Goal: Transaction & Acquisition: Purchase product/service

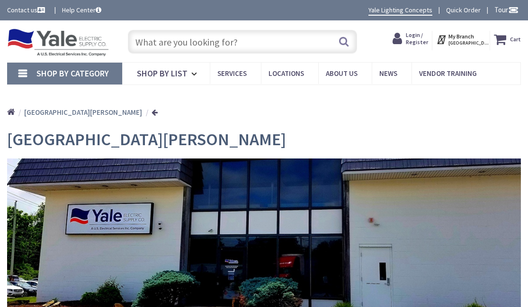
type input "[PERSON_NAME], [GEOGRAPHIC_DATA], [GEOGRAPHIC_DATA]"
click at [251, 45] on input "text" at bounding box center [242, 42] width 229 height 24
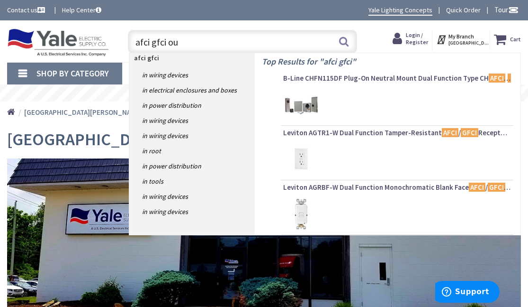
type input "afci gfci out"
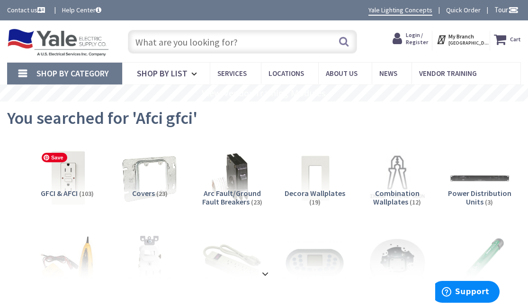
click at [64, 173] on img at bounding box center [67, 178] width 67 height 67
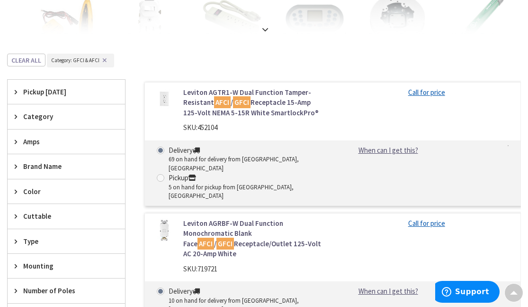
scroll to position [242, 0]
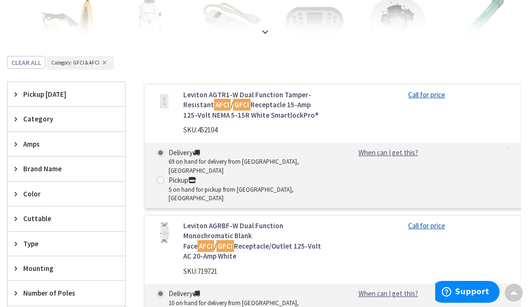
click at [20, 101] on div "Pickup Today" at bounding box center [67, 94] width 118 height 24
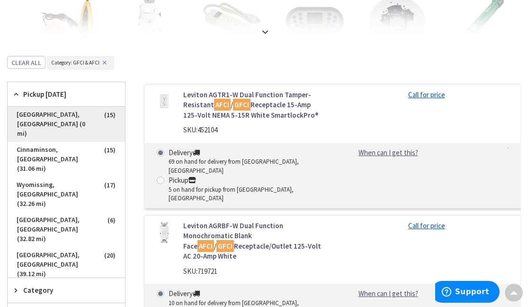
click at [70, 118] on span "West Chester, PA (0 mi)" at bounding box center [67, 124] width 118 height 35
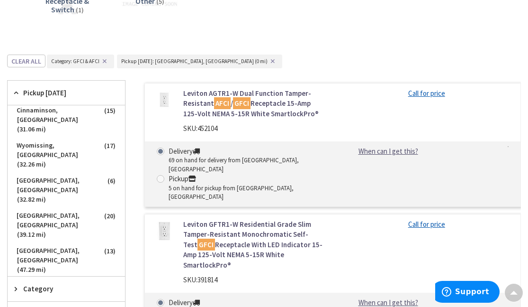
scroll to position [279, 0]
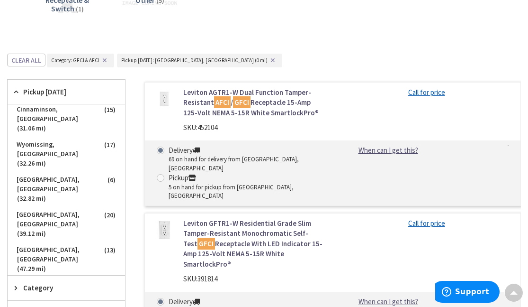
click at [238, 193] on div "Leviton AGTR1-W Dual Function Tamper-Resistant AFCI / GFCI Receptacle 15-Amp 12…" at bounding box center [333, 144] width 377 height 124
click at [238, 185] on div "5 on hand for pickup from West Chester, PA" at bounding box center [247, 192] width 157 height 18
click at [165, 181] on input "Pickup 5 on hand for pickup from West Chester, PA" at bounding box center [162, 177] width 6 height 6
radio input "true"
click at [268, 95] on link "Leviton AGTR1-W Dual Function Tamper-Resistant AFCI / GFCI Receptacle 15-Amp 12…" at bounding box center [254, 102] width 142 height 30
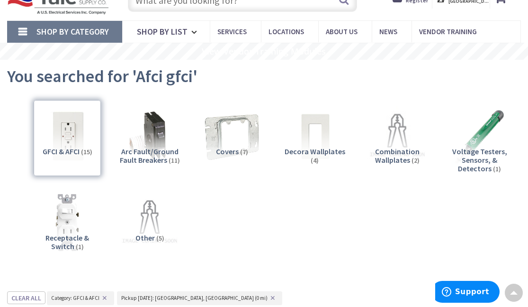
scroll to position [27, 0]
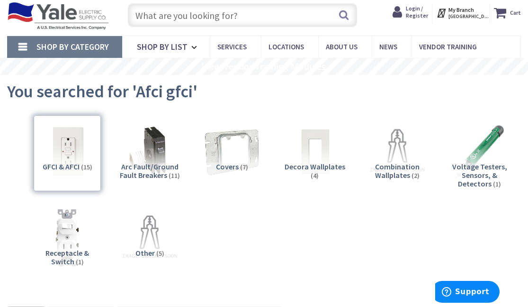
click at [197, 15] on input "text" at bounding box center [242, 15] width 229 height 24
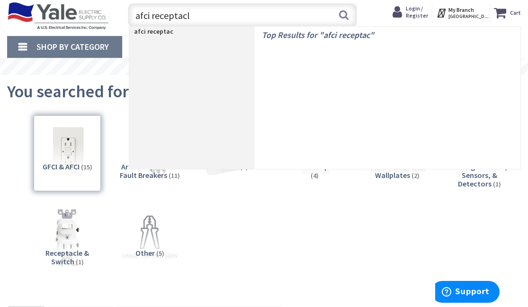
type input "afci receptacle"
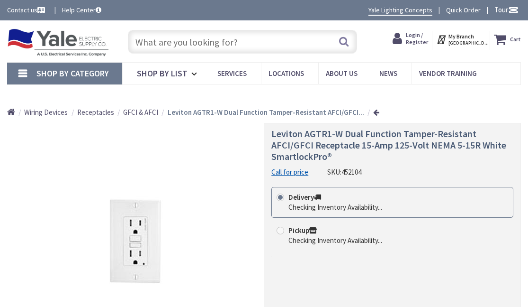
radio input "true"
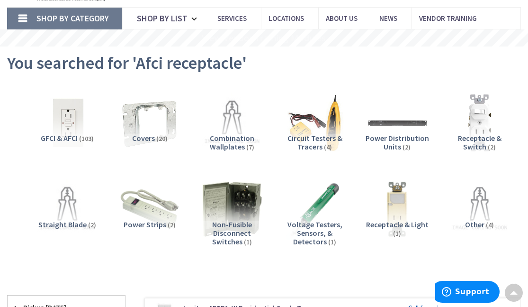
scroll to position [54, 0]
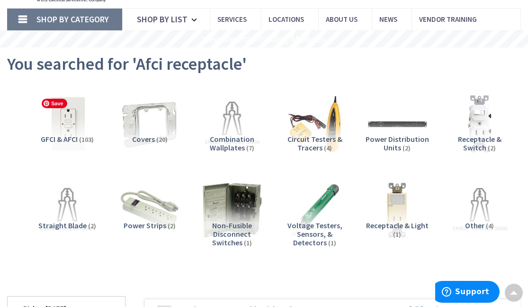
click at [64, 115] on img at bounding box center [67, 124] width 67 height 67
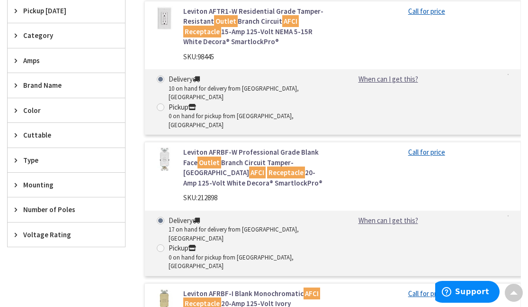
scroll to position [378, 0]
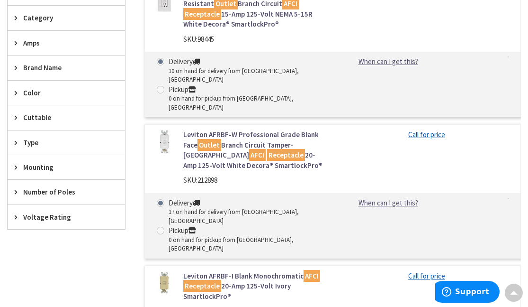
click at [254, 129] on link "Leviton AFRBF-W Professional Grade Blank Face Outlet Branch Circuit Tamper-Resi…" at bounding box center [254, 149] width 142 height 41
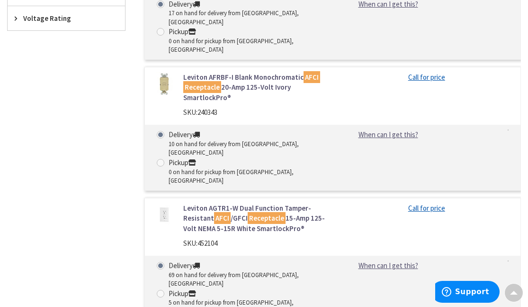
scroll to position [583, 0]
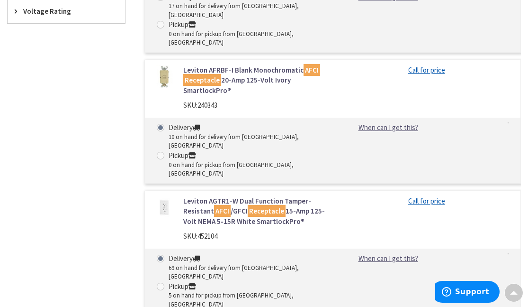
click at [269, 196] on link "Leviton AGTR1-W Dual Function Tamper-Resistant AFCI /GFCI Receptacle 15-Amp 125…" at bounding box center [254, 211] width 142 height 30
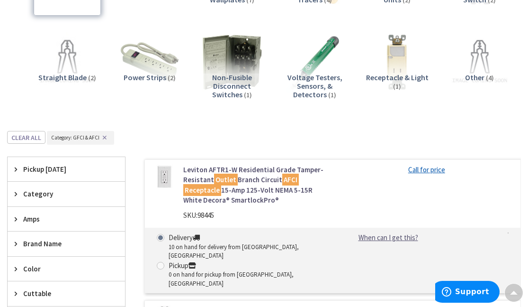
scroll to position [204, 0]
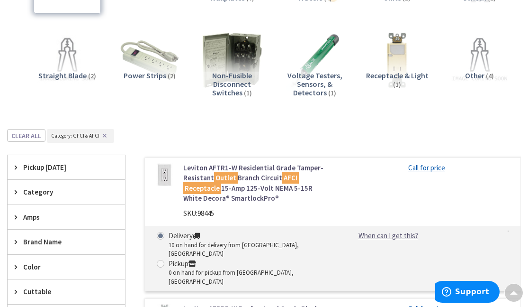
click at [267, 185] on link "Leviton AFTR1-W Residential Grade Tamper-Resistant Outlet Branch Circuit AFCI R…" at bounding box center [254, 183] width 142 height 41
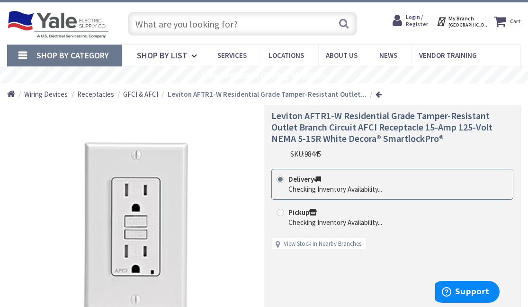
scroll to position [19, 0]
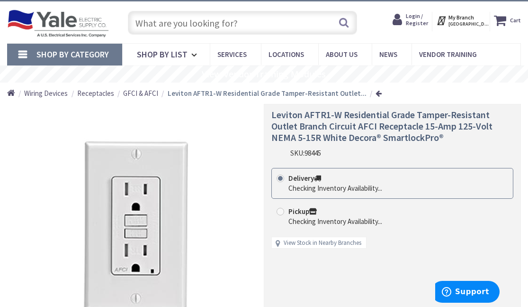
click at [329, 134] on span "Leviton AFTR1-W Residential Grade Tamper-Resistant Outlet Branch Circuit AFCI R…" at bounding box center [382, 126] width 221 height 35
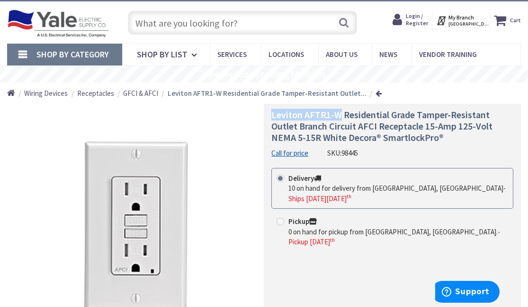
drag, startPoint x: 273, startPoint y: 116, endPoint x: 339, endPoint y: 113, distance: 66.4
click at [339, 113] on span "Leviton AFTR1-W Residential Grade Tamper-Resistant Outlet Branch Circuit AFCI R…" at bounding box center [382, 126] width 221 height 35
copy span "Leviton AFTR1-W"
